Goal: Obtain resource: Download file/media

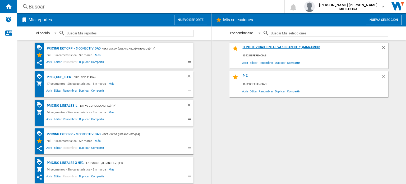
click at [259, 47] on div "Conectividad Lineal vj (jesanchez) (mnramos)" at bounding box center [311, 48] width 140 height 7
click at [254, 62] on span "Editar" at bounding box center [253, 62] width 9 height 7
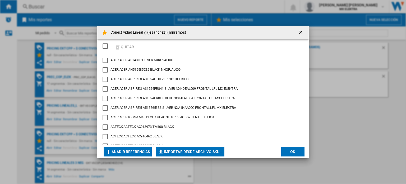
click at [192, 150] on button "Importar desde archivo SKU..." at bounding box center [190, 152] width 68 height 10
type input "**********"
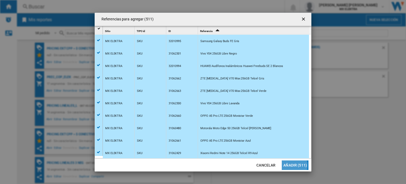
click at [296, 165] on button "Añadir (511)" at bounding box center [295, 165] width 27 height 10
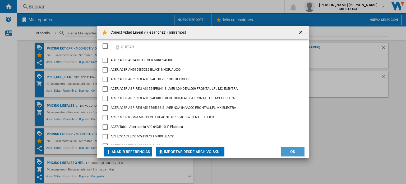
click at [289, 152] on button "OK" at bounding box center [292, 152] width 23 height 10
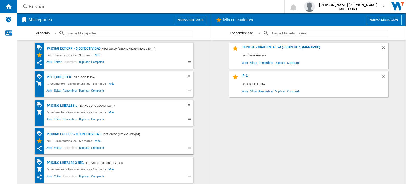
click at [254, 62] on span "Editar" at bounding box center [253, 62] width 9 height 7
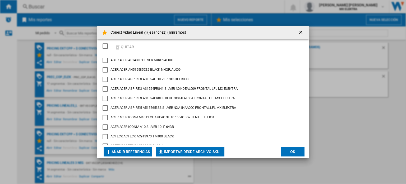
click at [200, 153] on button "Importar desde archivo SKU..." at bounding box center [190, 152] width 68 height 10
type input "**********"
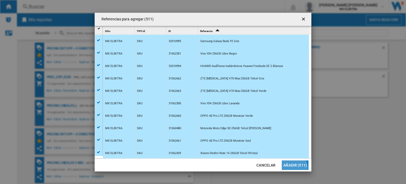
click at [292, 167] on button "Añadir (511)" at bounding box center [295, 165] width 27 height 10
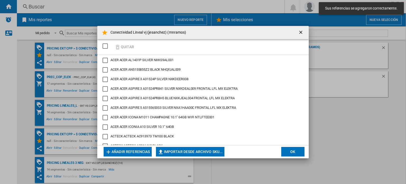
click at [290, 153] on button "OK" at bounding box center [292, 152] width 23 height 10
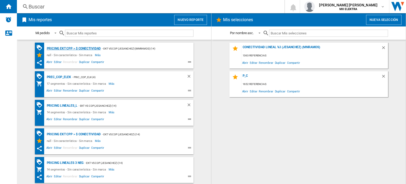
click at [86, 47] on div "Pricing EKT CPP > $ Conectividad" at bounding box center [72, 48] width 55 height 7
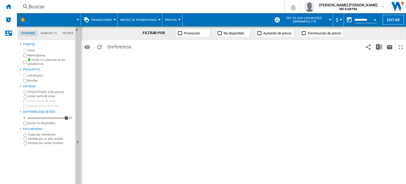
click at [72, 19] on span at bounding box center [56, 19] width 43 height 13
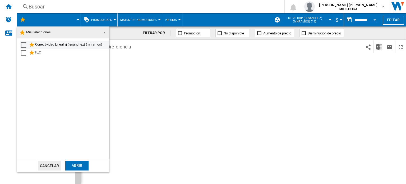
click at [22, 43] on div "Select" at bounding box center [23, 44] width 5 height 5
click at [78, 162] on div "Abrir" at bounding box center [76, 165] width 23 height 10
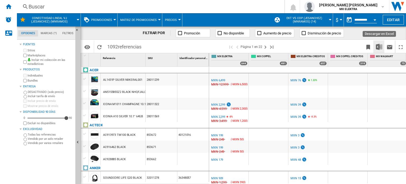
click at [382, 47] on button "Descargar en Excel" at bounding box center [378, 46] width 11 height 12
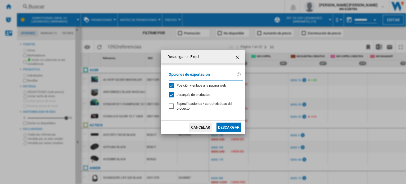
click at [234, 125] on button "Descargar" at bounding box center [228, 127] width 25 height 10
